Goal: Register for event/course

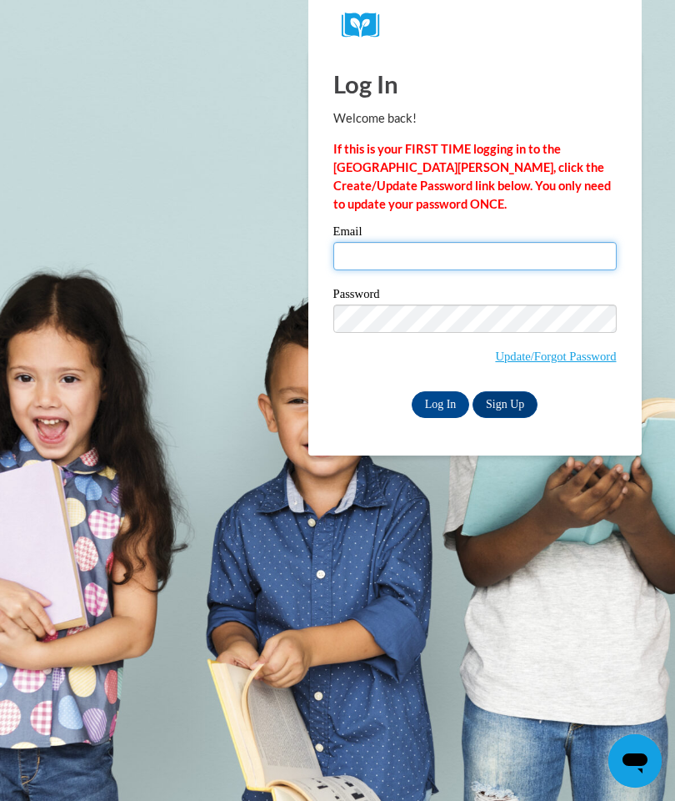
click at [422, 252] on input "Email" at bounding box center [476, 256] width 284 height 28
type input "wiestme@fennimore.k12.wi.us"
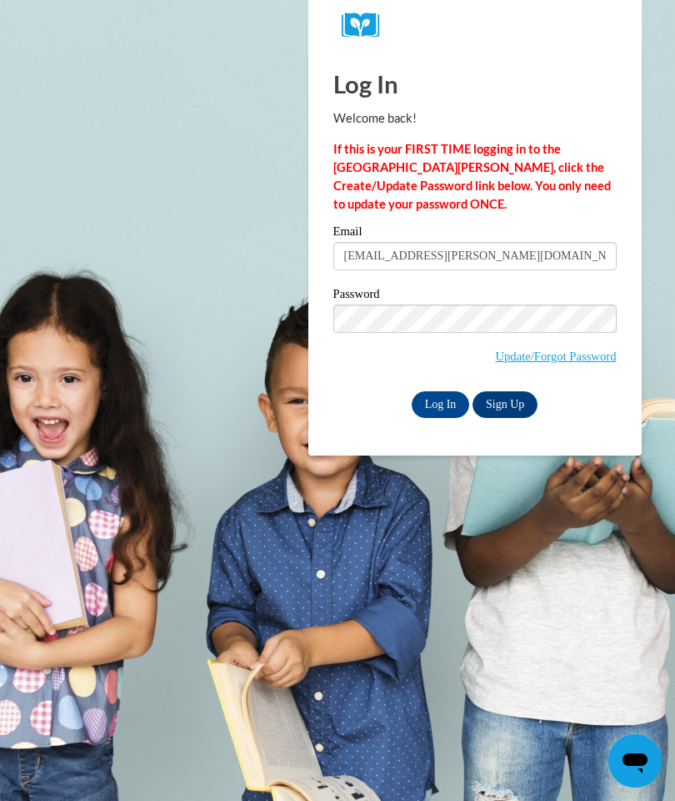
click at [438, 411] on input "Log In" at bounding box center [441, 404] width 58 height 27
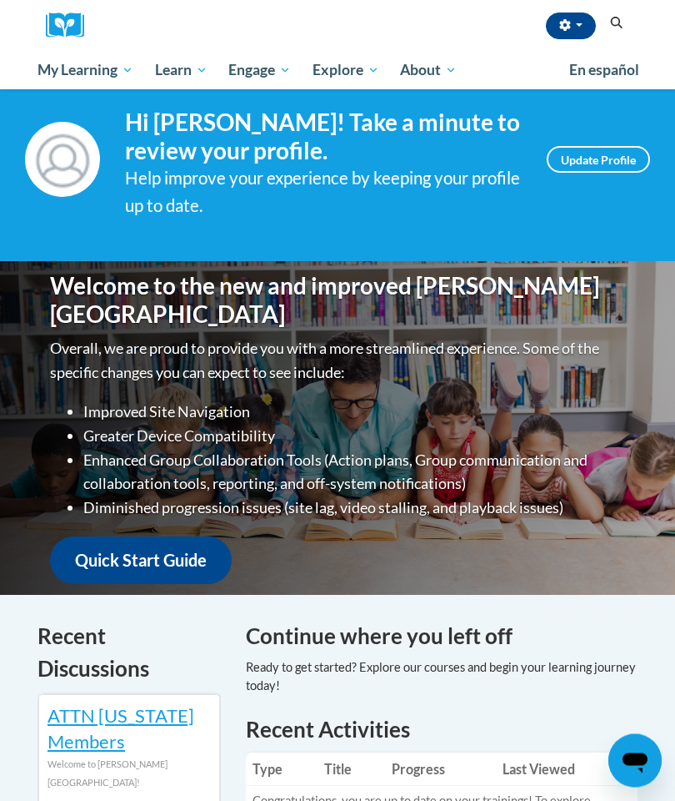
scroll to position [31, 0]
click at [0, 0] on span "PK-5 Structured Literacy Program" at bounding box center [0, 0] width 0 height 0
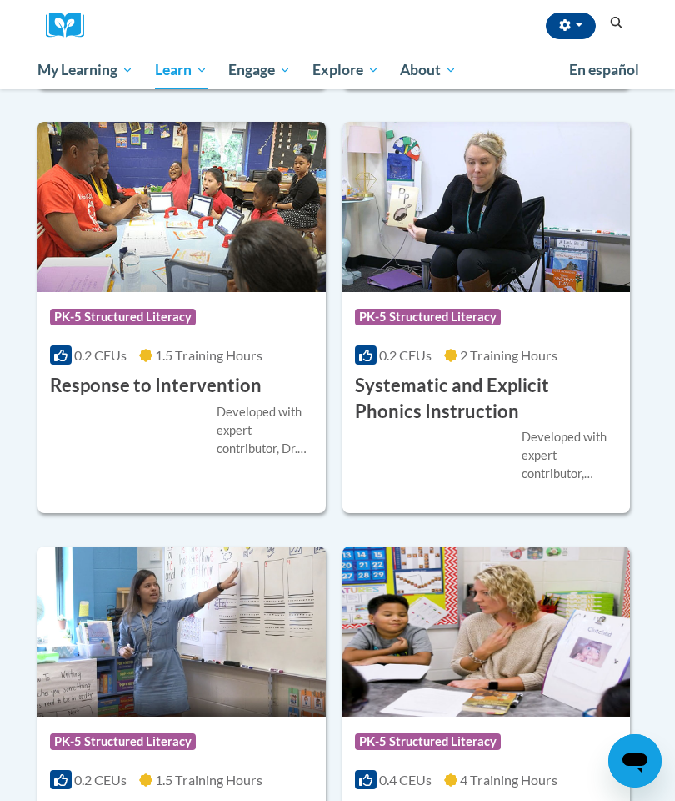
scroll to position [2178, 0]
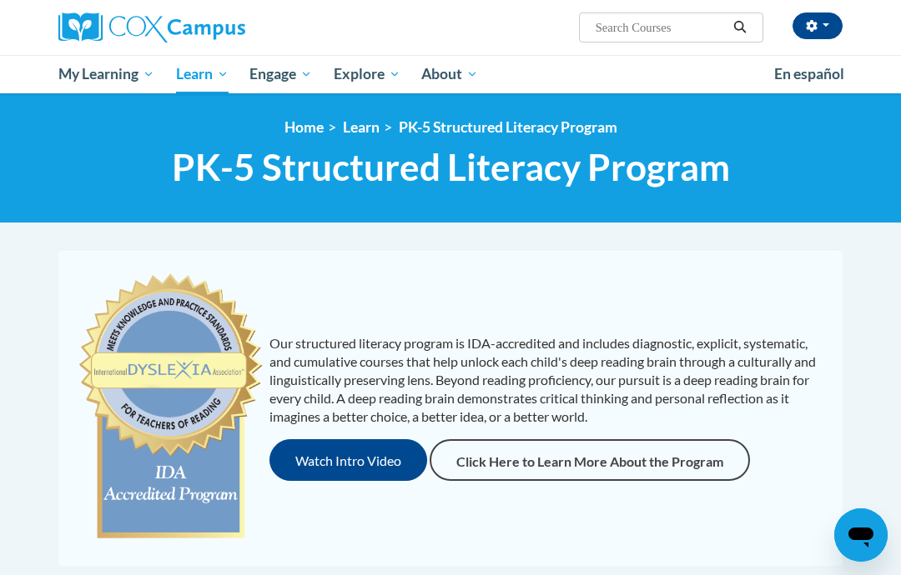
click at [0, 0] on span "PK-5 Structured Literacy Program" at bounding box center [0, 0] width 0 height 0
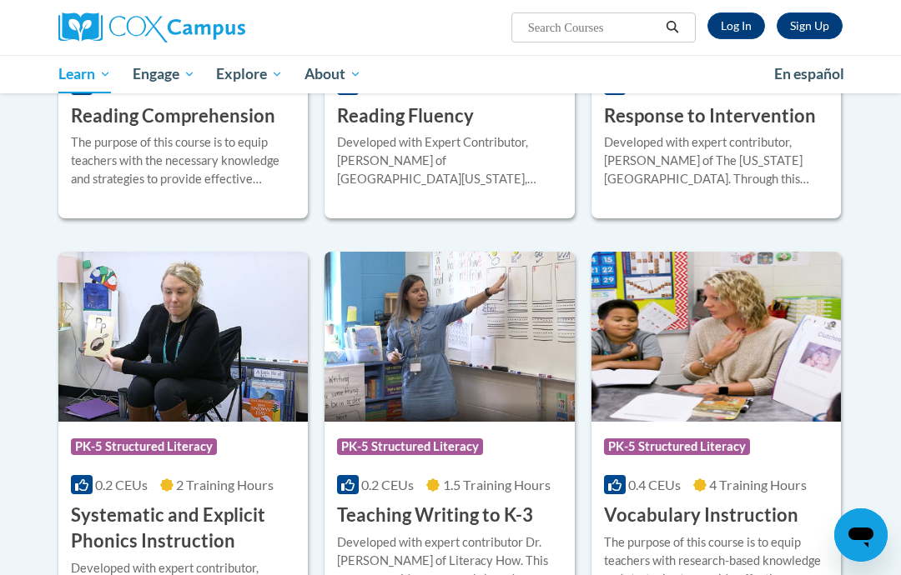
scroll to position [1660, 0]
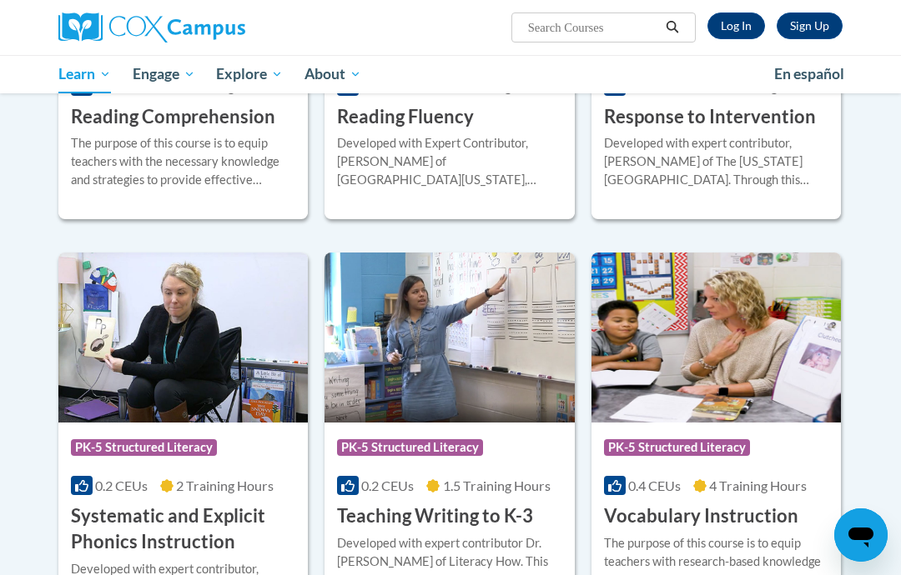
click at [239, 346] on img at bounding box center [182, 338] width 249 height 170
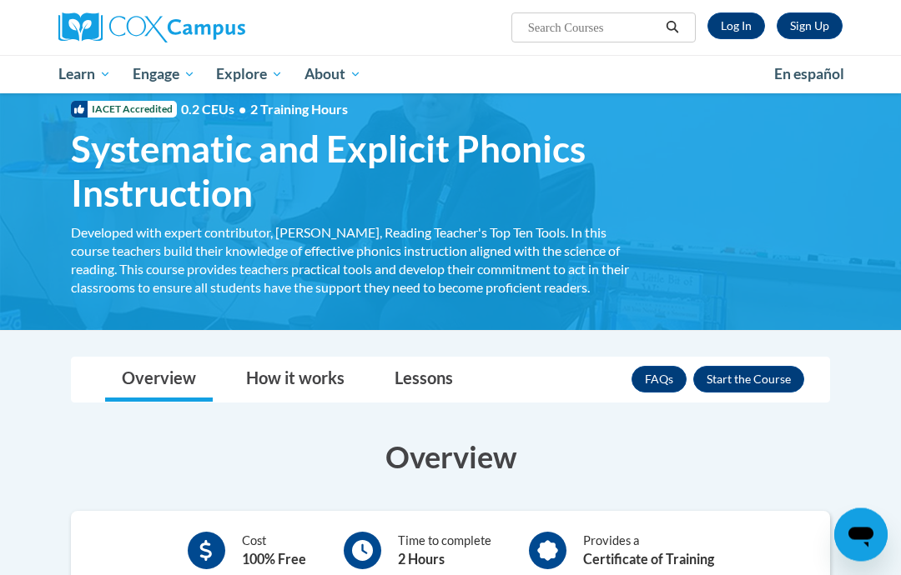
scroll to position [45, 0]
click at [745, 389] on button "Enroll" at bounding box center [748, 379] width 111 height 27
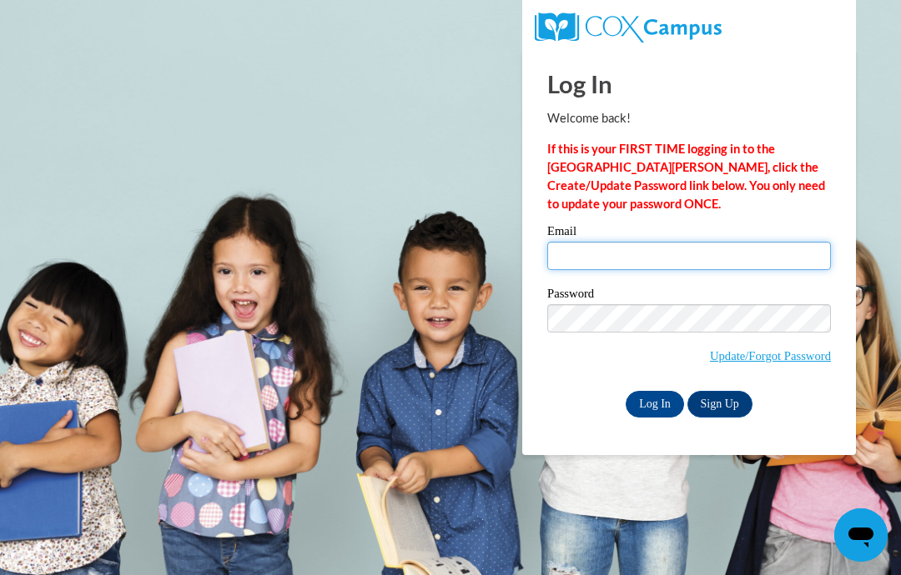
click at [610, 262] on input "Email" at bounding box center [689, 256] width 284 height 28
type input "[EMAIL_ADDRESS][PERSON_NAME][DOMAIN_NAME]"
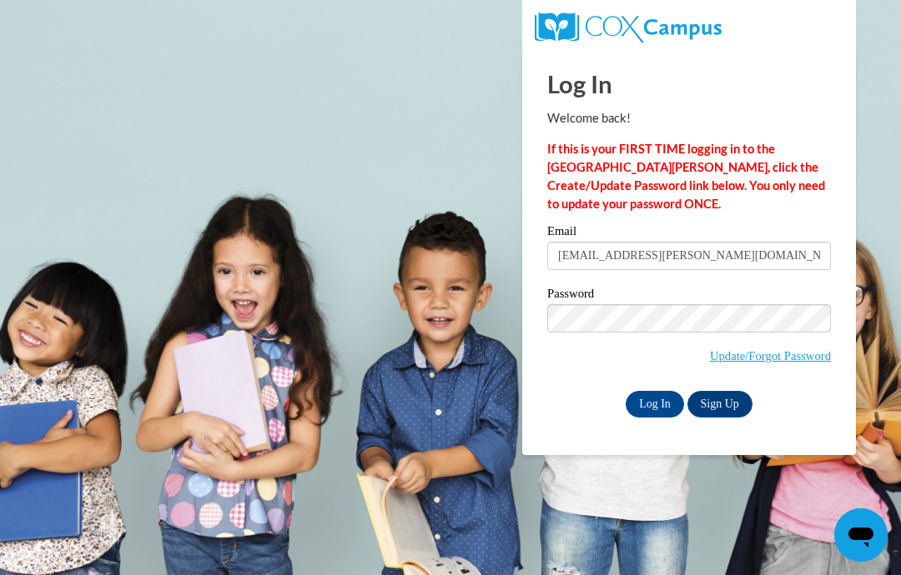
click at [664, 395] on input "Log In" at bounding box center [654, 404] width 58 height 27
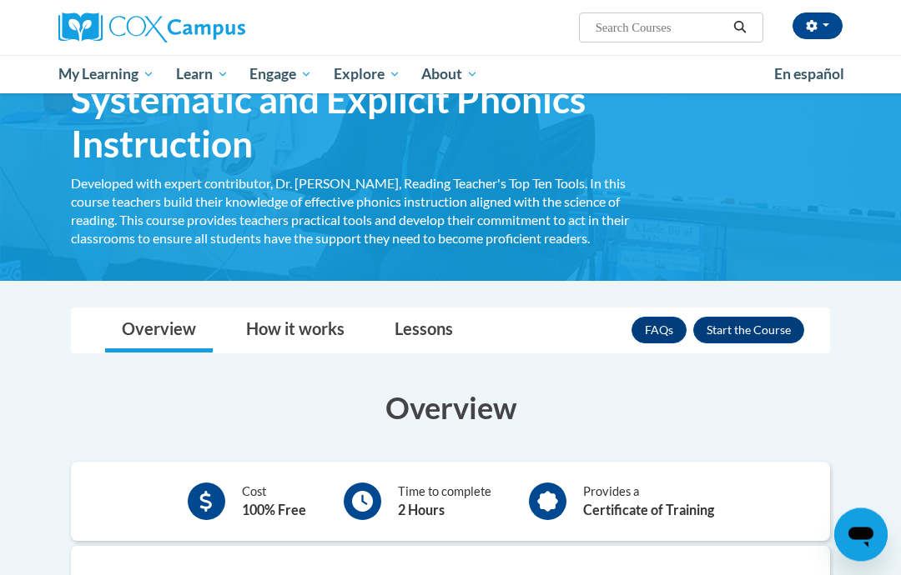
scroll to position [94, 0]
click at [770, 330] on button "Enroll" at bounding box center [748, 330] width 111 height 27
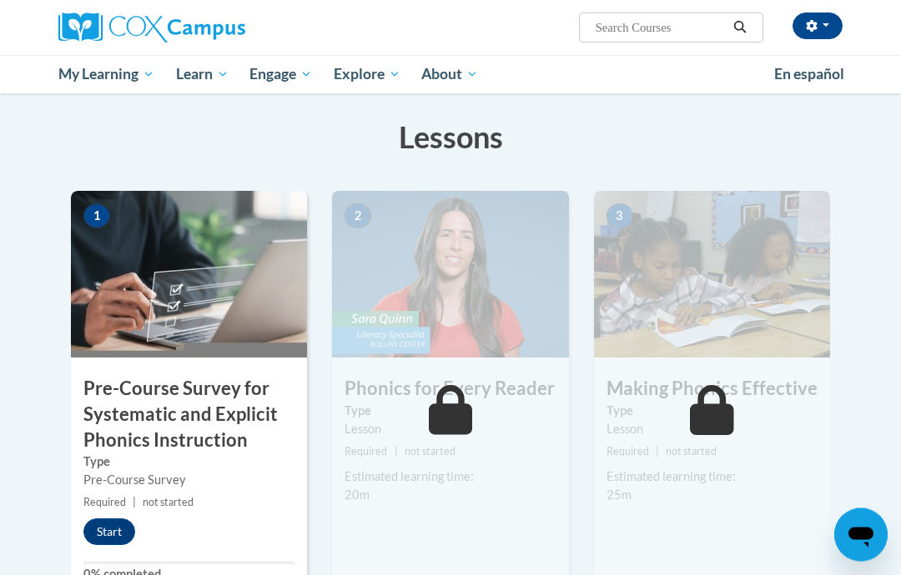
scroll to position [284, 0]
click at [110, 526] on button "Start" at bounding box center [109, 532] width 52 height 27
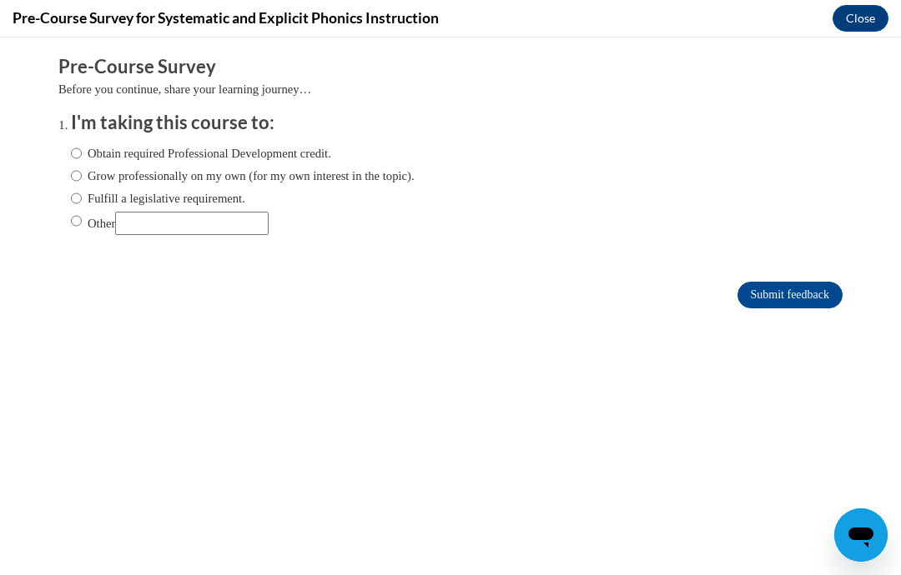
scroll to position [0, 0]
click at [152, 148] on label "Obtain required Professional Development credit." at bounding box center [201, 153] width 260 height 18
click at [82, 148] on input "Obtain required Professional Development credit." at bounding box center [76, 153] width 11 height 18
radio input "true"
click at [797, 302] on input "Submit feedback" at bounding box center [789, 295] width 105 height 27
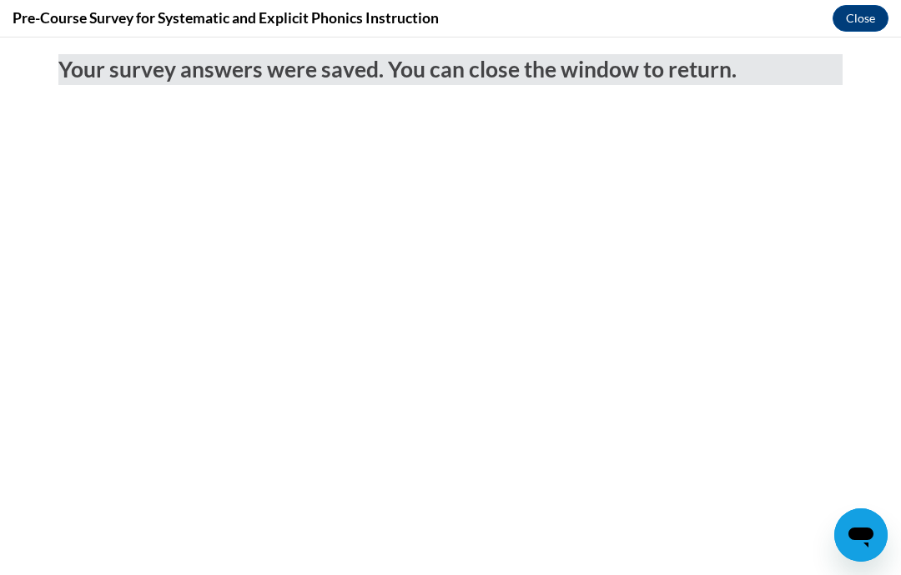
click at [873, 18] on button "Close" at bounding box center [860, 18] width 56 height 27
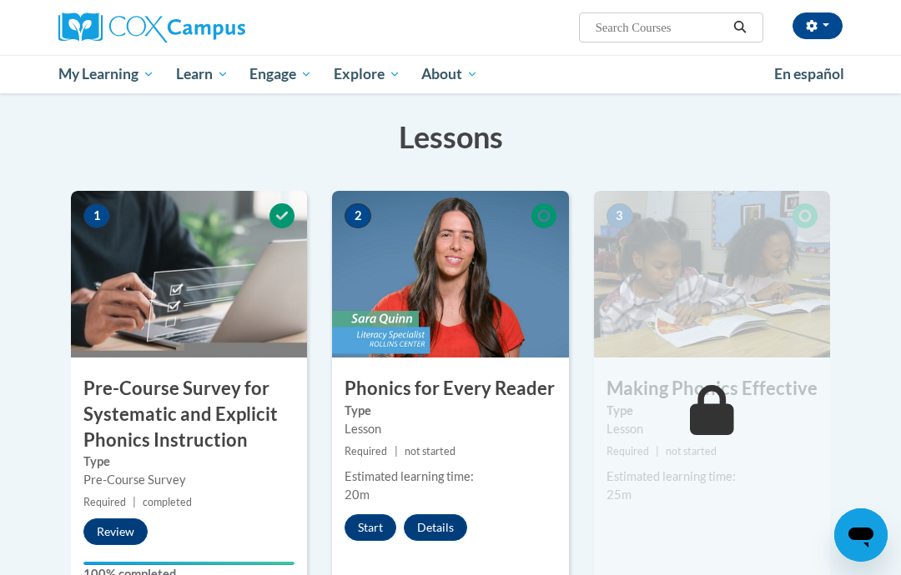
click at [366, 520] on button "Start" at bounding box center [370, 528] width 52 height 27
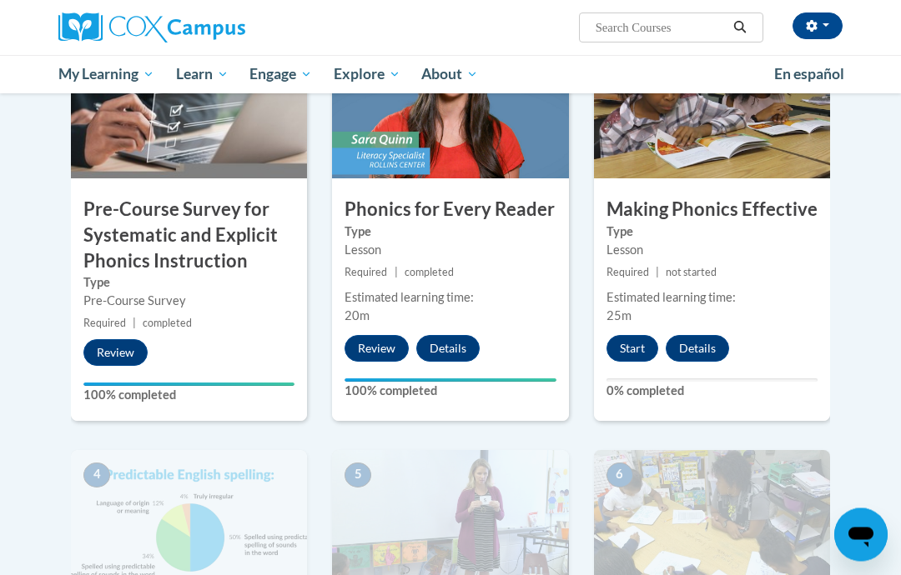
scroll to position [463, 0]
click at [635, 351] on button "Start" at bounding box center [632, 348] width 52 height 27
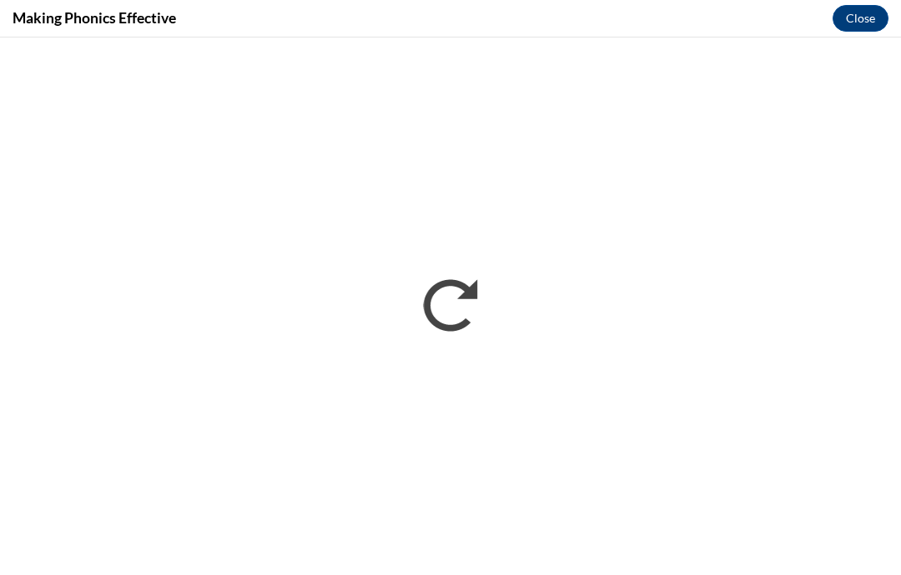
scroll to position [0, 0]
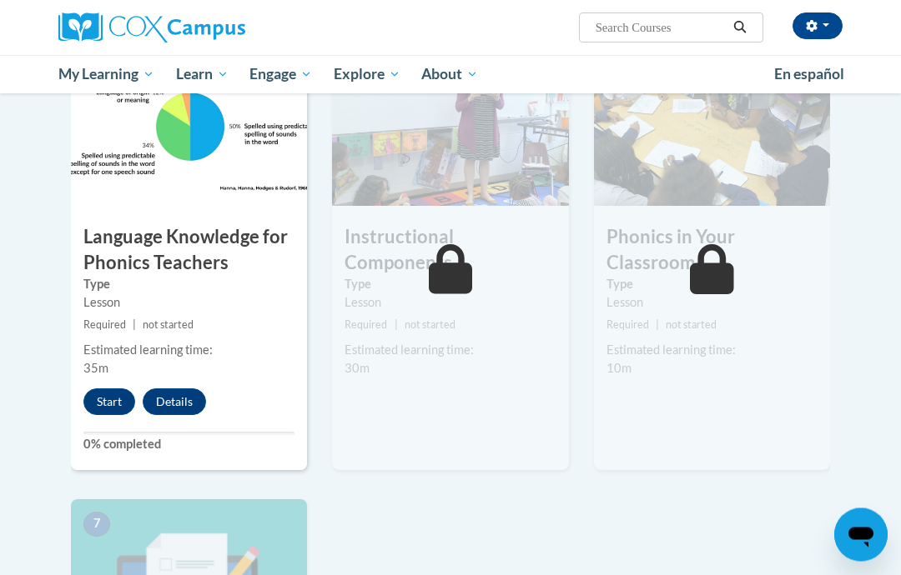
scroll to position [874, 0]
click at [102, 394] on button "Start" at bounding box center [109, 402] width 52 height 27
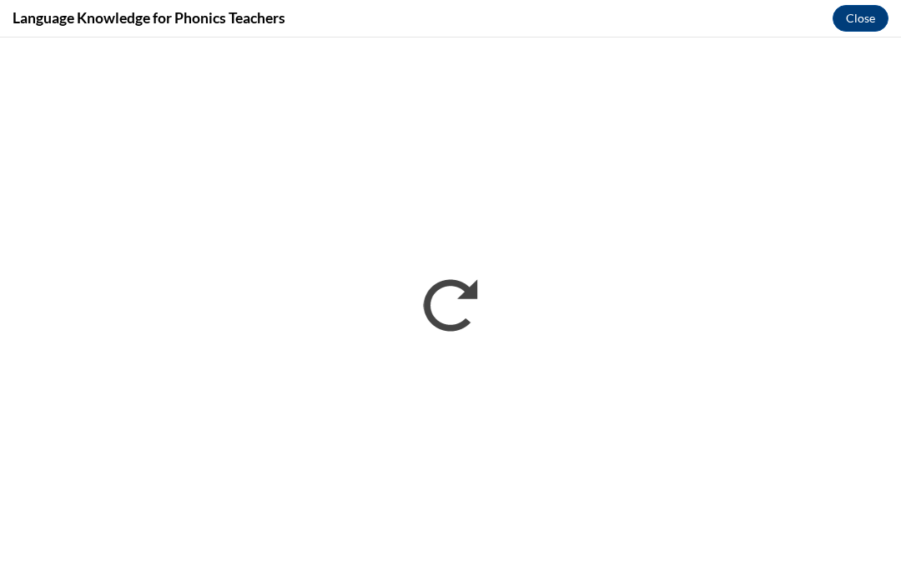
scroll to position [941, 0]
